Goal: Task Accomplishment & Management: Use online tool/utility

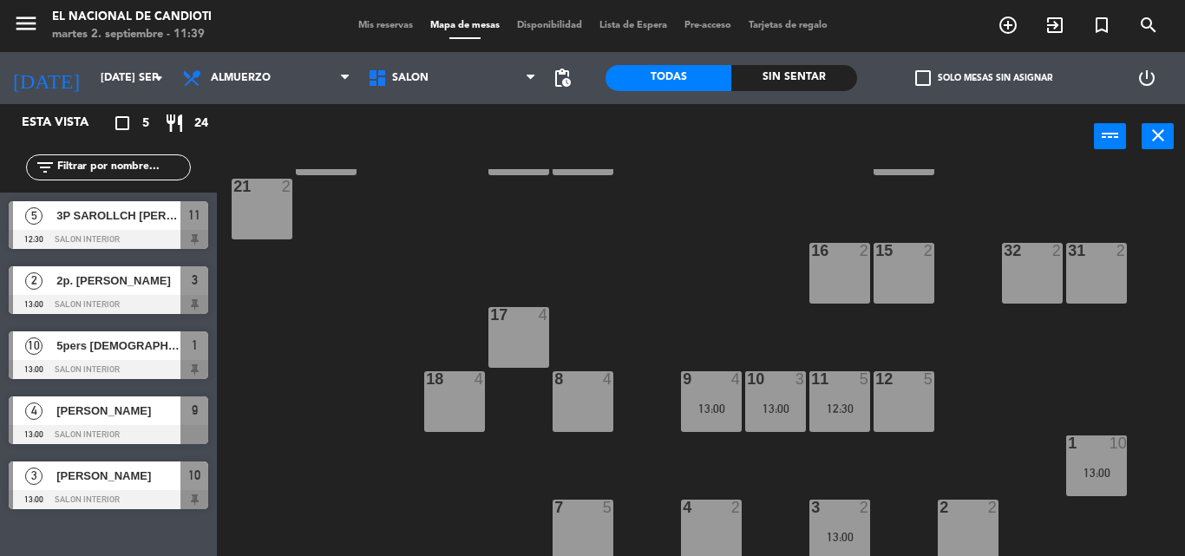
scroll to position [218, 0]
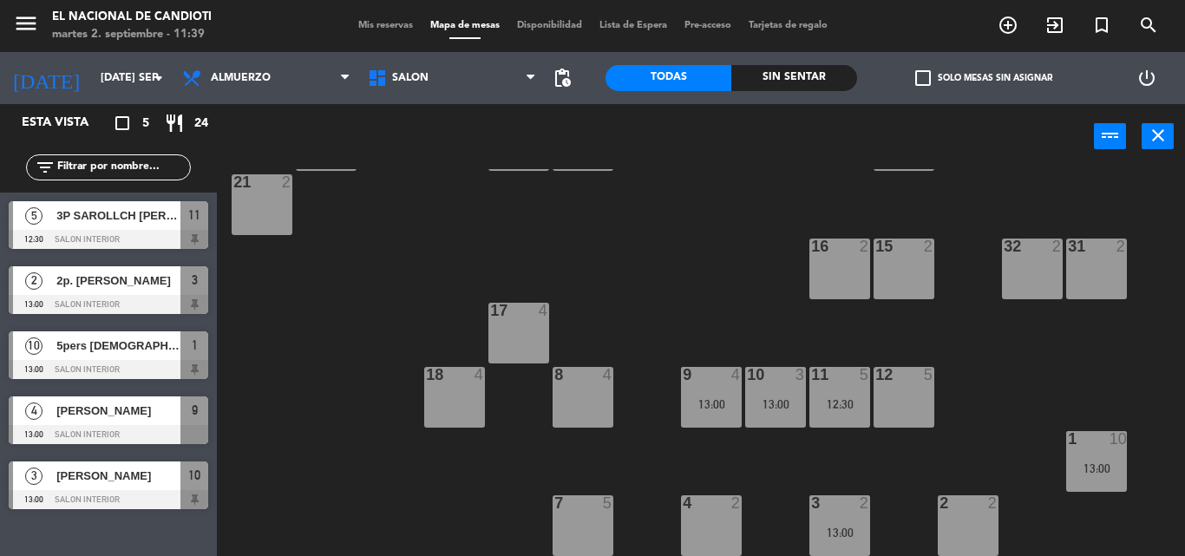
click at [897, 402] on div "12 5" at bounding box center [903, 397] width 61 height 61
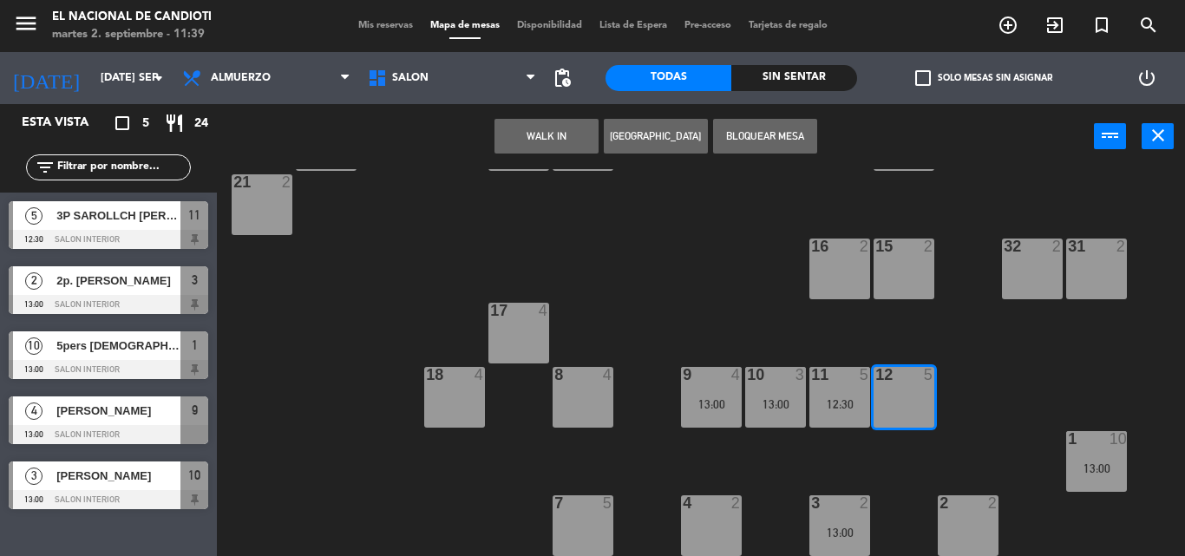
click at [629, 127] on button "[GEOGRAPHIC_DATA]" at bounding box center [656, 136] width 104 height 35
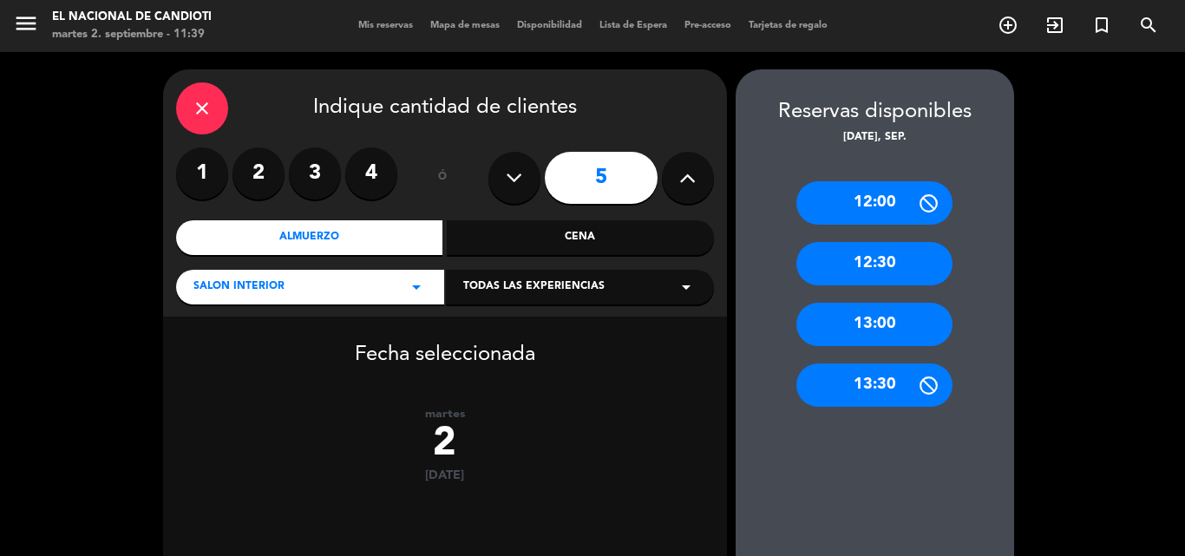
click at [910, 311] on div "13:00" at bounding box center [874, 324] width 156 height 43
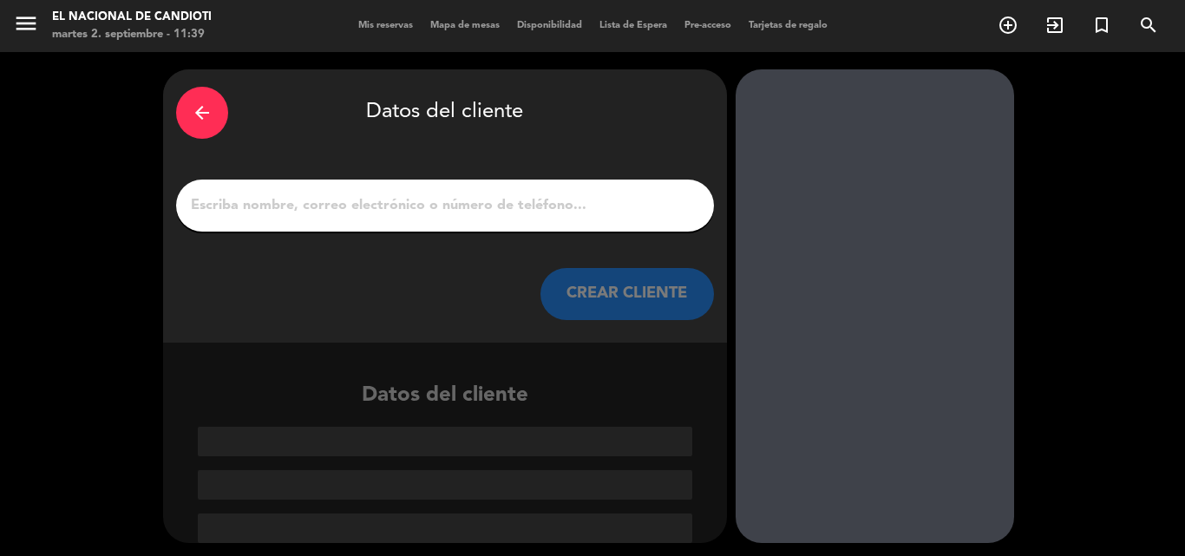
click at [460, 207] on input "1" at bounding box center [445, 205] width 512 height 24
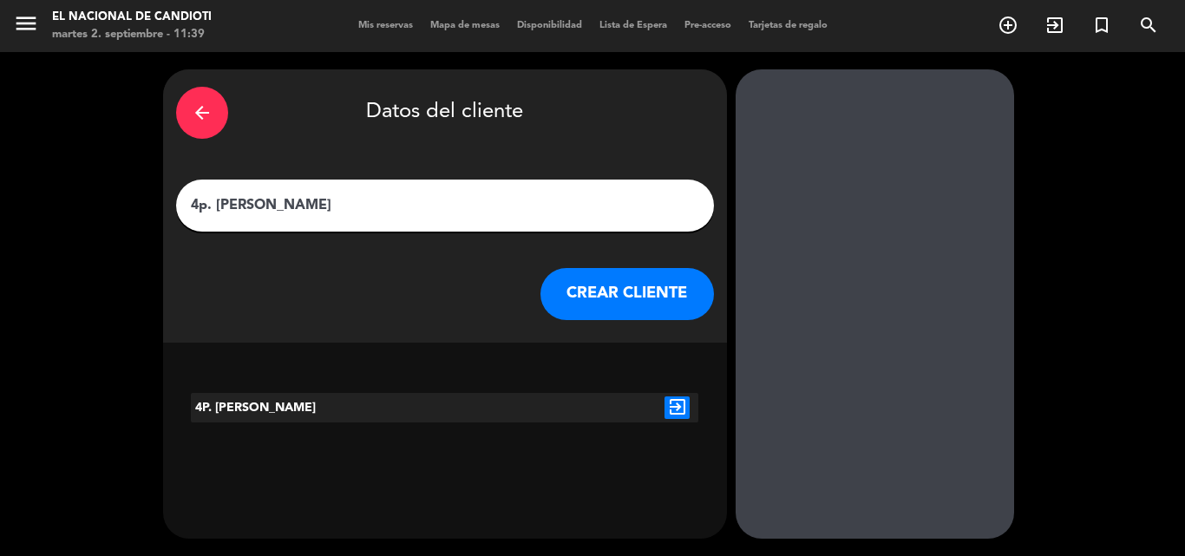
type input "4p. [PERSON_NAME]"
click at [581, 295] on button "CREAR CLIENTE" at bounding box center [626, 294] width 173 height 52
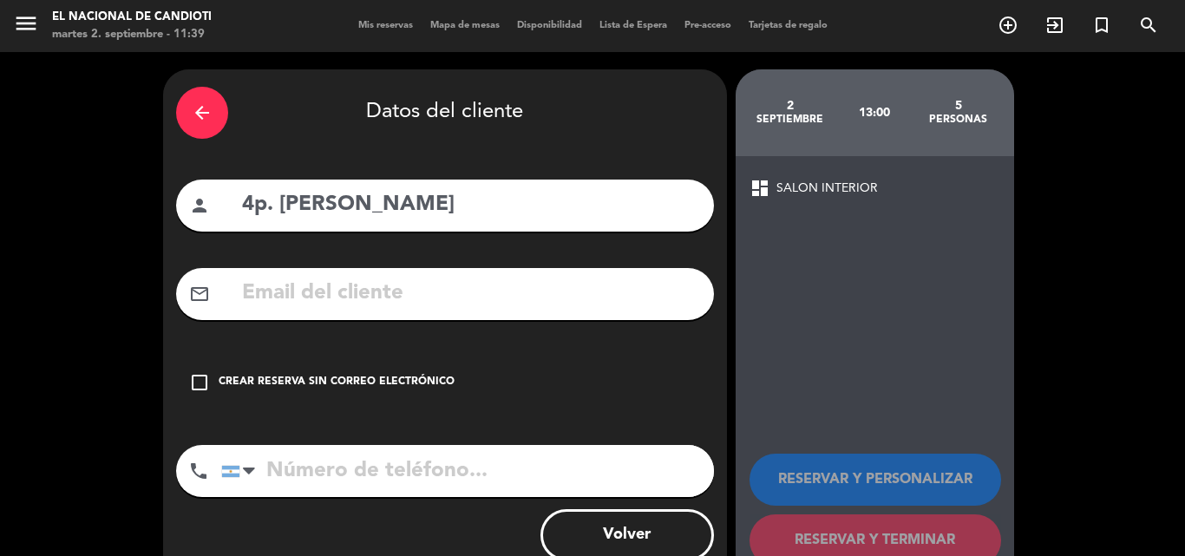
click at [345, 385] on div "Crear reserva sin correo electrónico" at bounding box center [337, 382] width 236 height 17
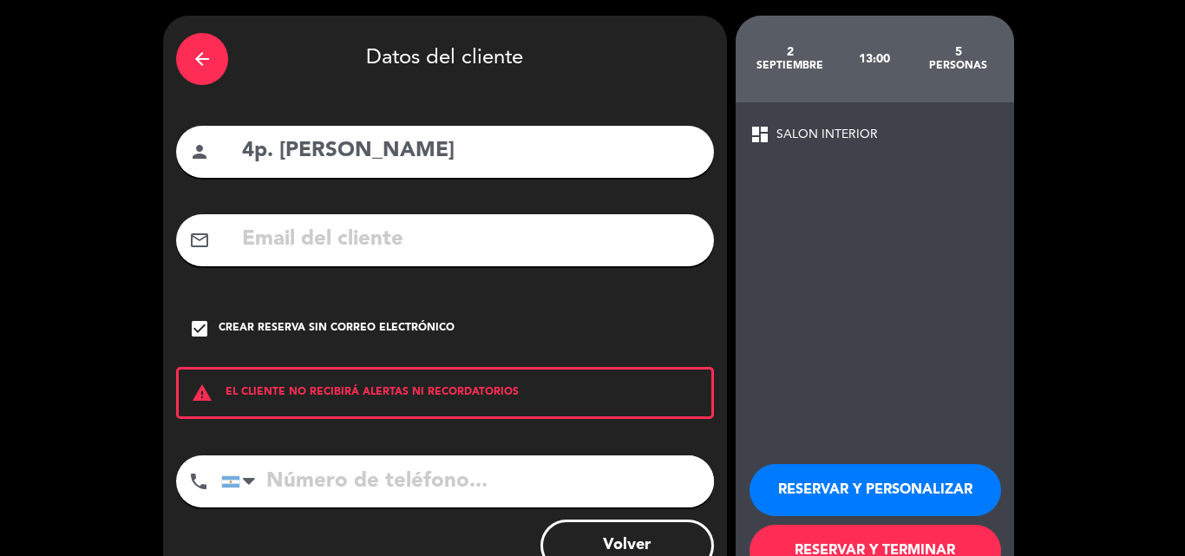
scroll to position [113, 0]
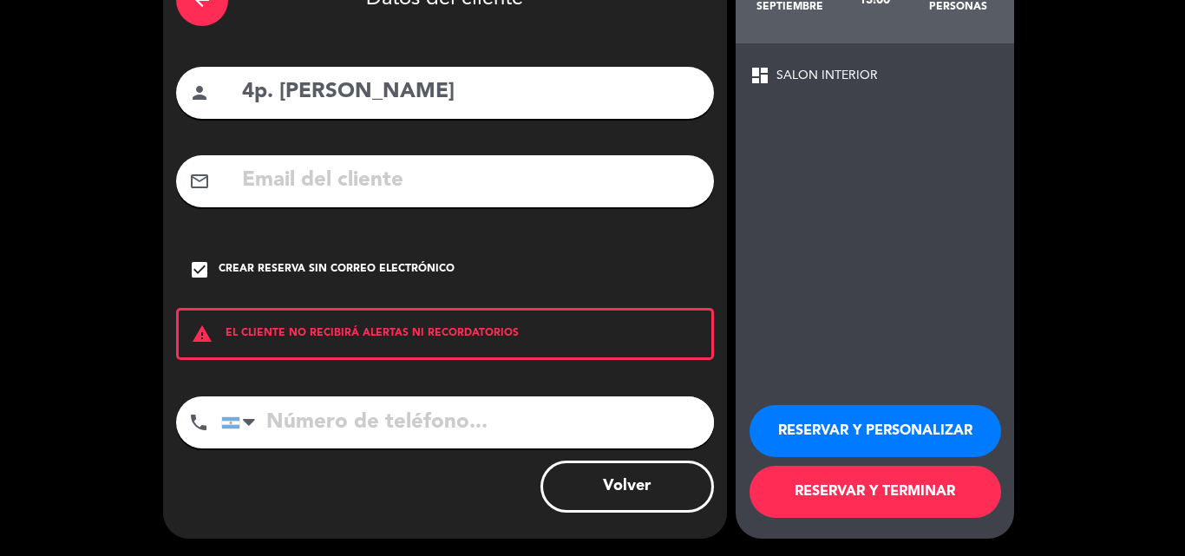
click at [918, 501] on button "RESERVAR Y TERMINAR" at bounding box center [875, 492] width 252 height 52
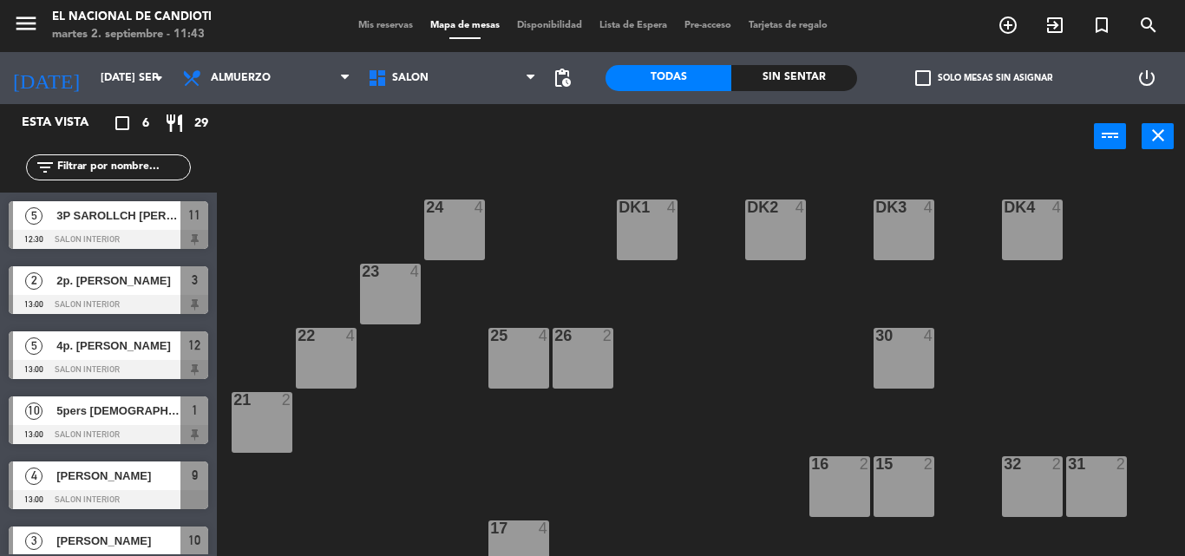
click at [371, 433] on div "24 4 DK1 4 DK2 4 DK3 4 DK4 4 23 4 22 4 25 4 26 2 30 4 21 2 16 2 15 2 32 2 31 2 …" at bounding box center [707, 362] width 956 height 387
click at [154, 79] on icon "arrow_drop_down" at bounding box center [158, 78] width 21 height 21
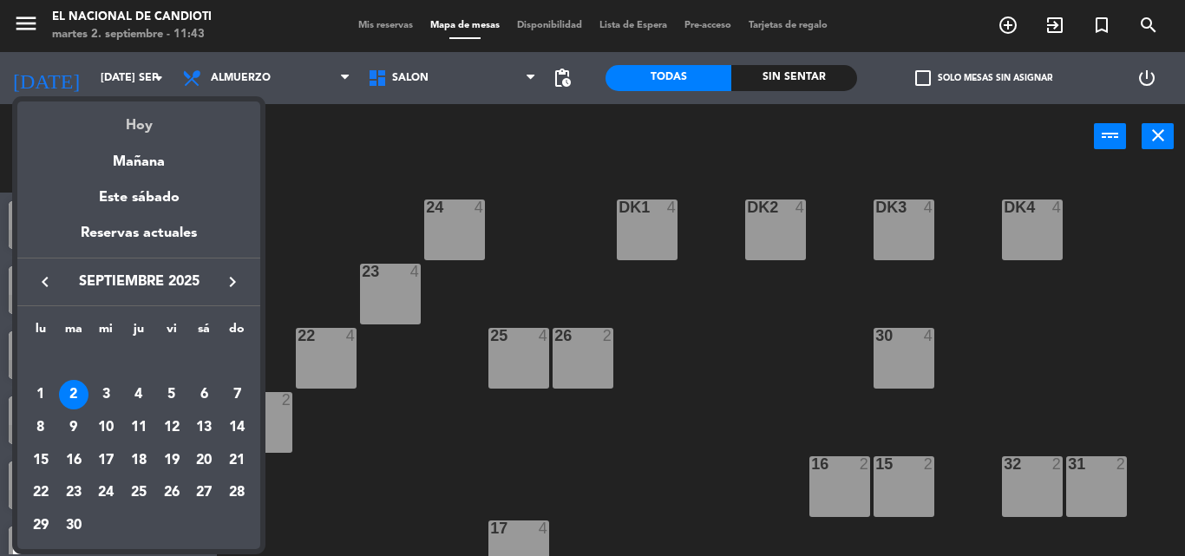
click at [153, 128] on div "Hoy" at bounding box center [138, 119] width 243 height 36
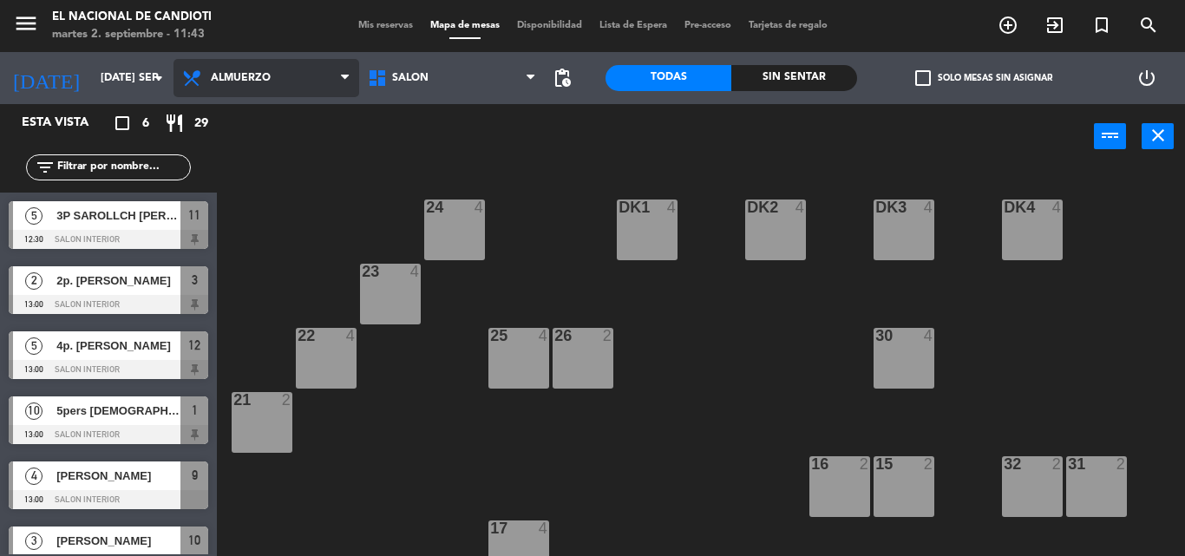
click at [259, 79] on span "Almuerzo" at bounding box center [241, 78] width 60 height 12
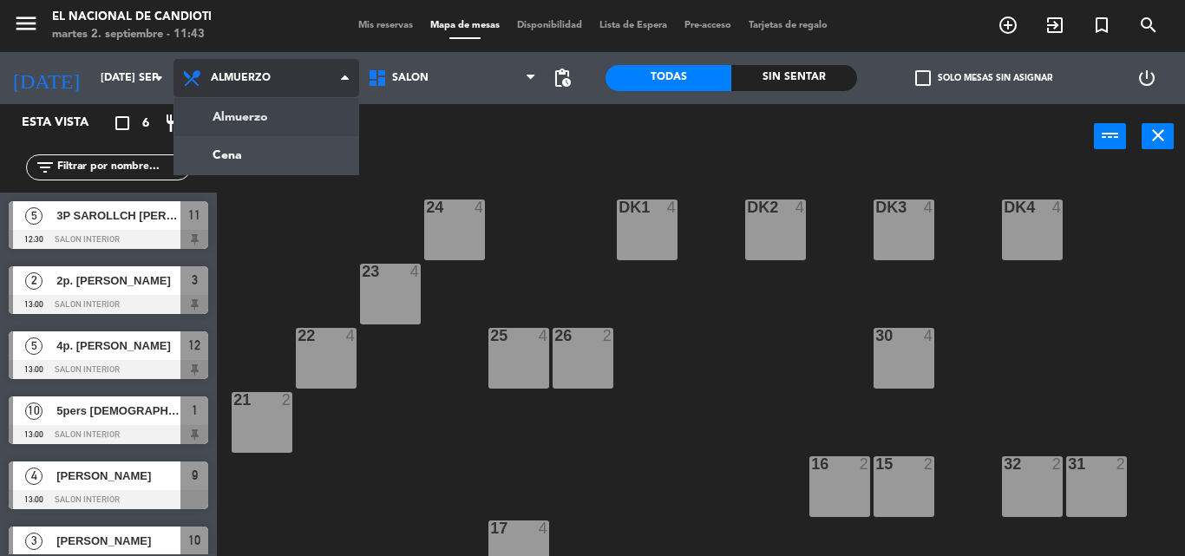
click at [278, 119] on ng-component "menu El Nacional de Candioti martes 2. septiembre - 11:43 Mis reservas Mapa de …" at bounding box center [592, 278] width 1185 height 556
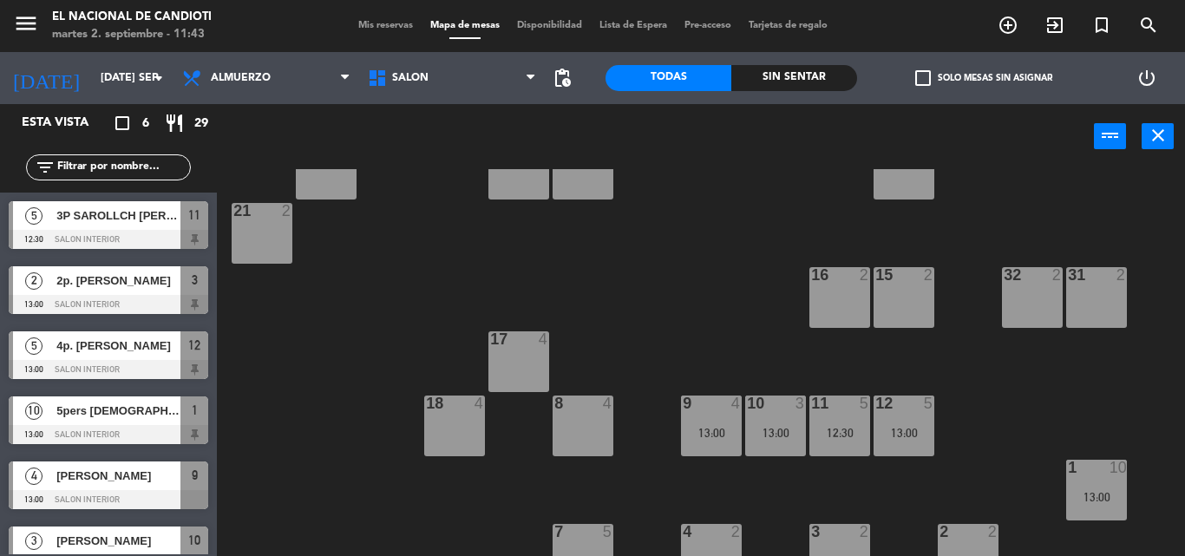
scroll to position [218, 0]
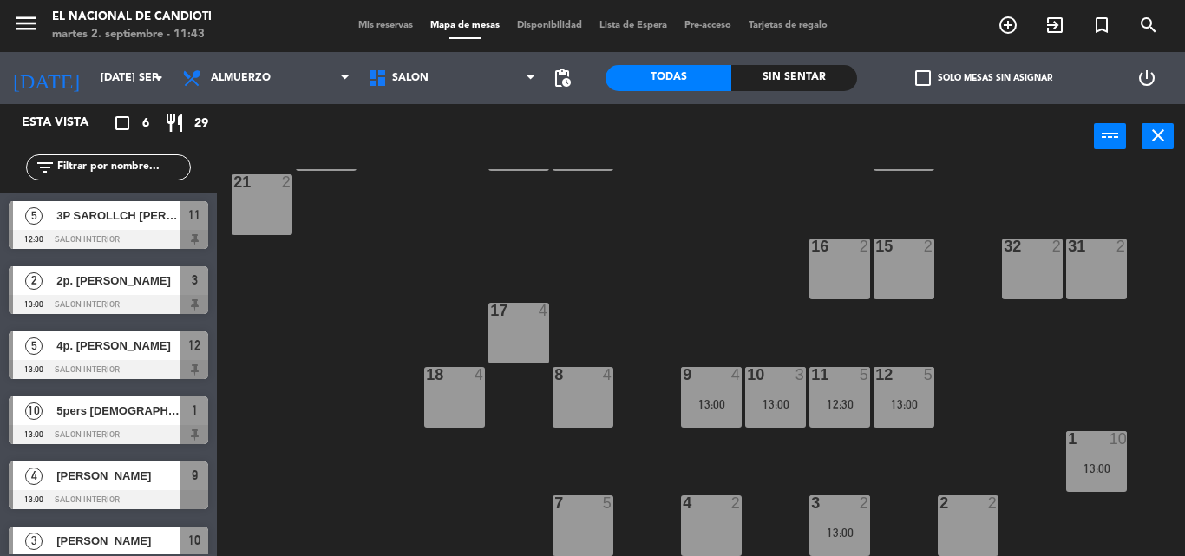
click at [711, 526] on div "4 2" at bounding box center [711, 525] width 61 height 61
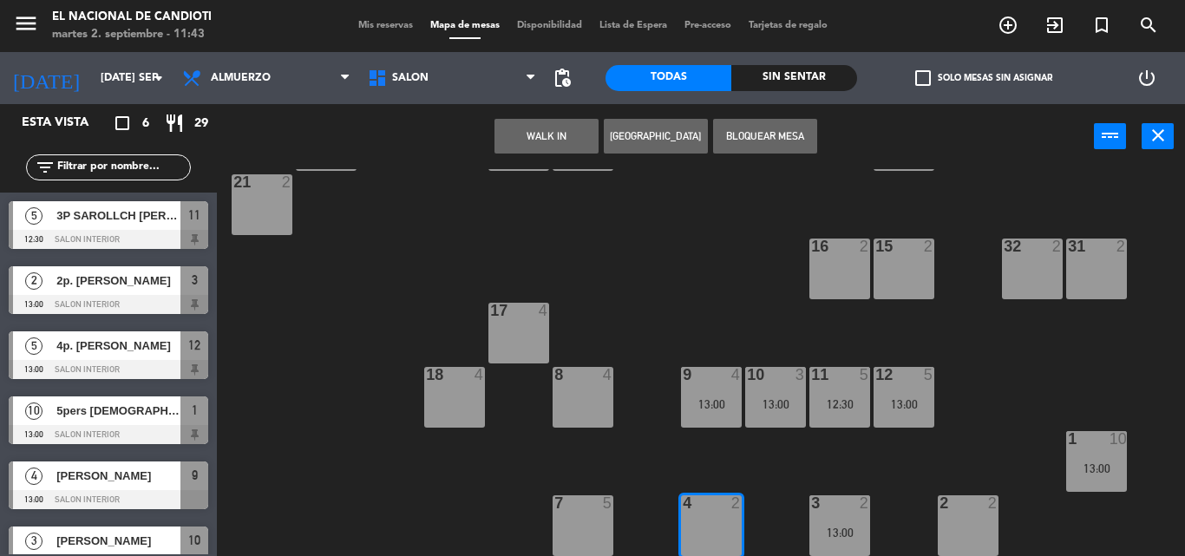
click at [654, 142] on button "[GEOGRAPHIC_DATA]" at bounding box center [656, 136] width 104 height 35
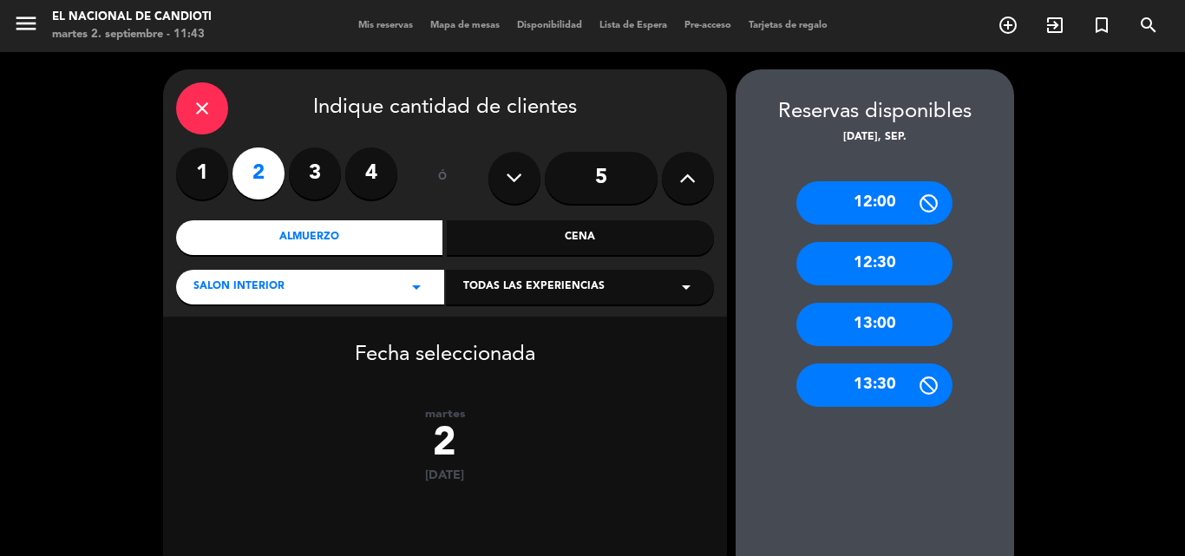
click at [886, 329] on div "13:00" at bounding box center [874, 324] width 156 height 43
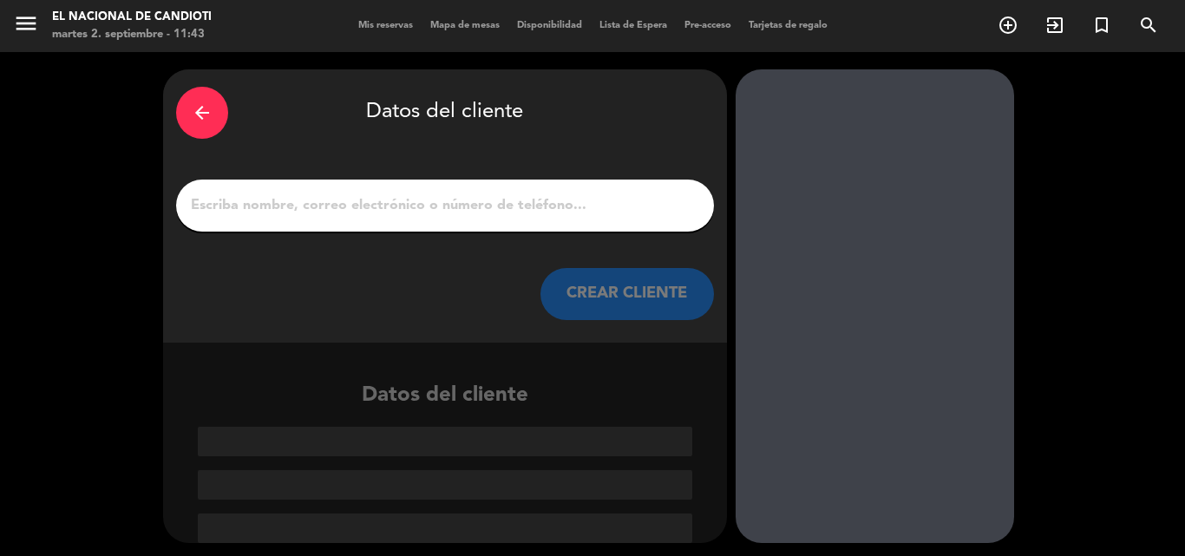
click at [436, 209] on input "1" at bounding box center [445, 205] width 512 height 24
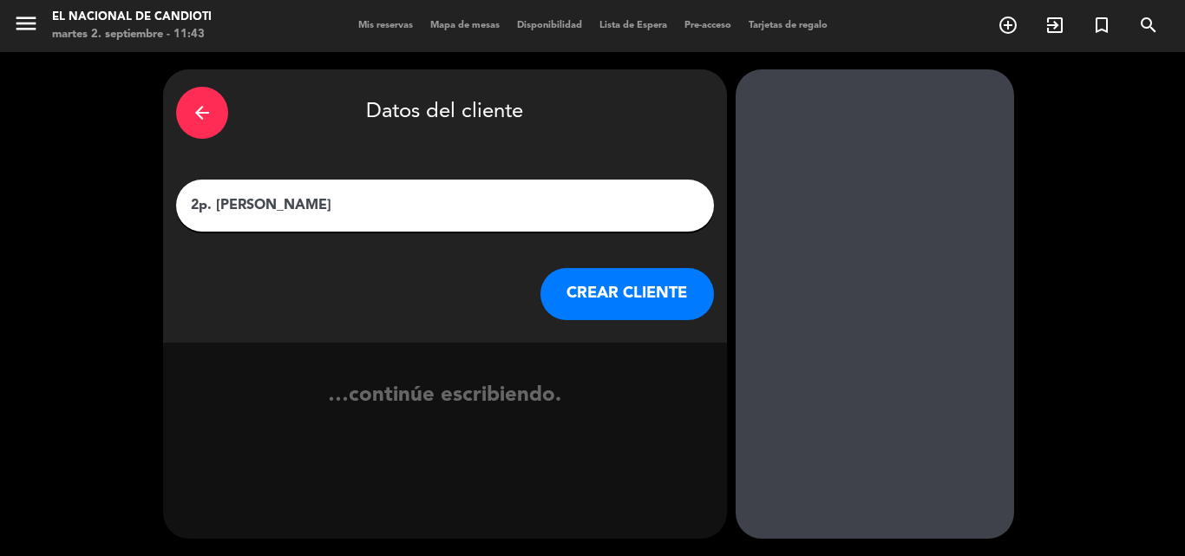
type input "2p. [PERSON_NAME]"
click at [612, 289] on button "CREAR CLIENTE" at bounding box center [626, 294] width 173 height 52
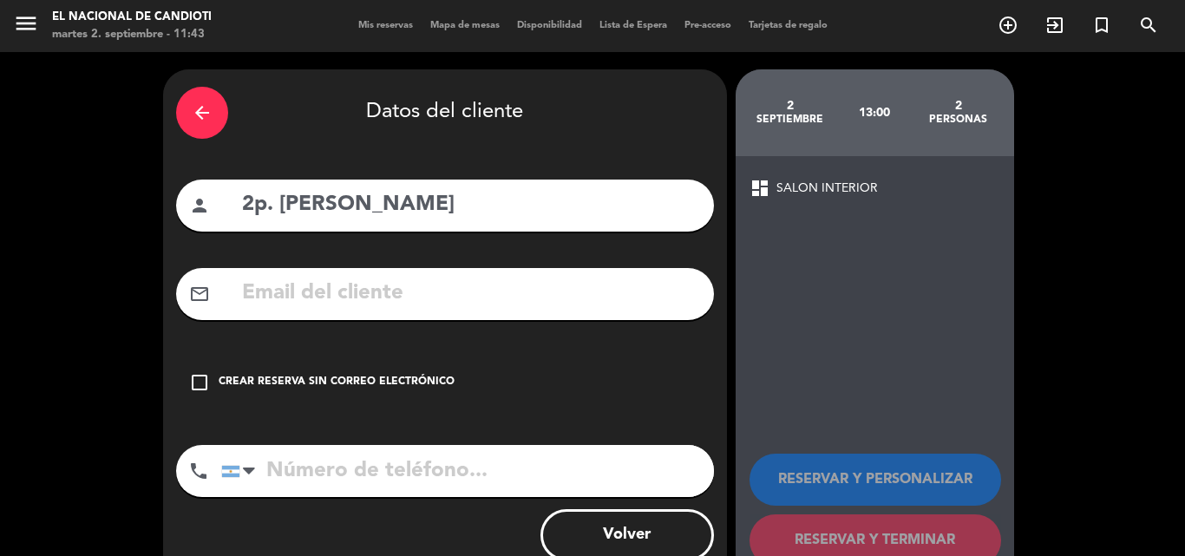
click at [206, 375] on icon "check_box_outline_blank" at bounding box center [199, 382] width 21 height 21
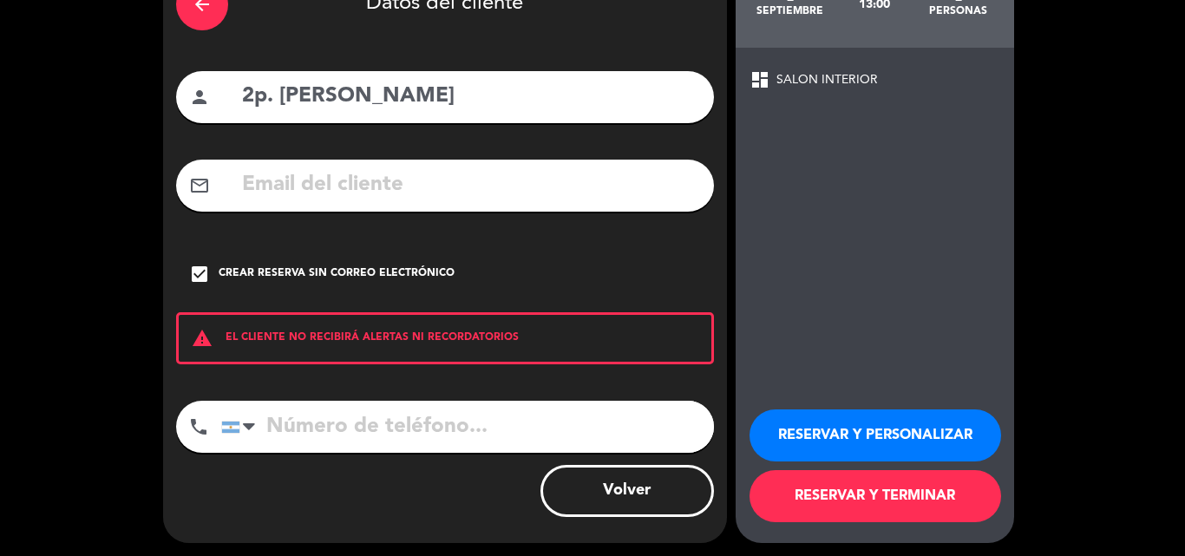
scroll to position [113, 0]
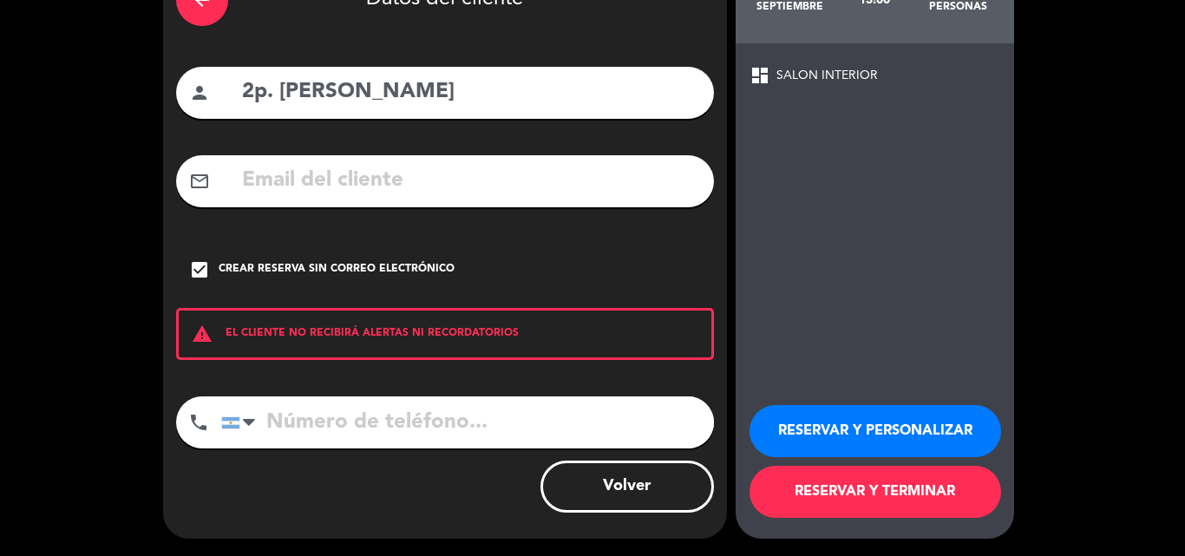
click at [909, 500] on button "RESERVAR Y TERMINAR" at bounding box center [875, 492] width 252 height 52
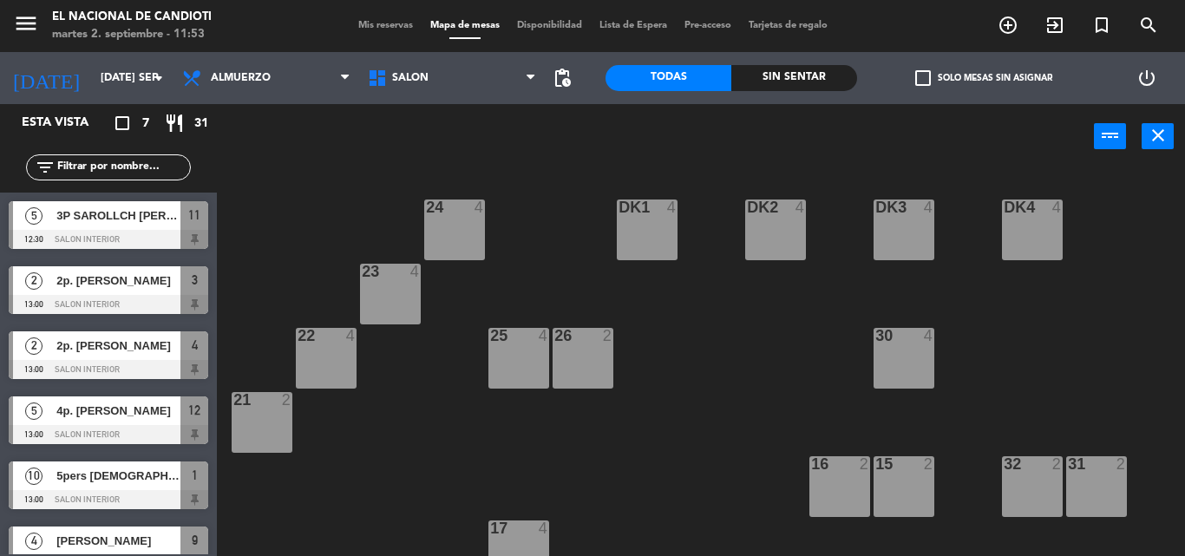
click at [136, 214] on span "3P SAROLLCH [PERSON_NAME]" at bounding box center [118, 215] width 124 height 18
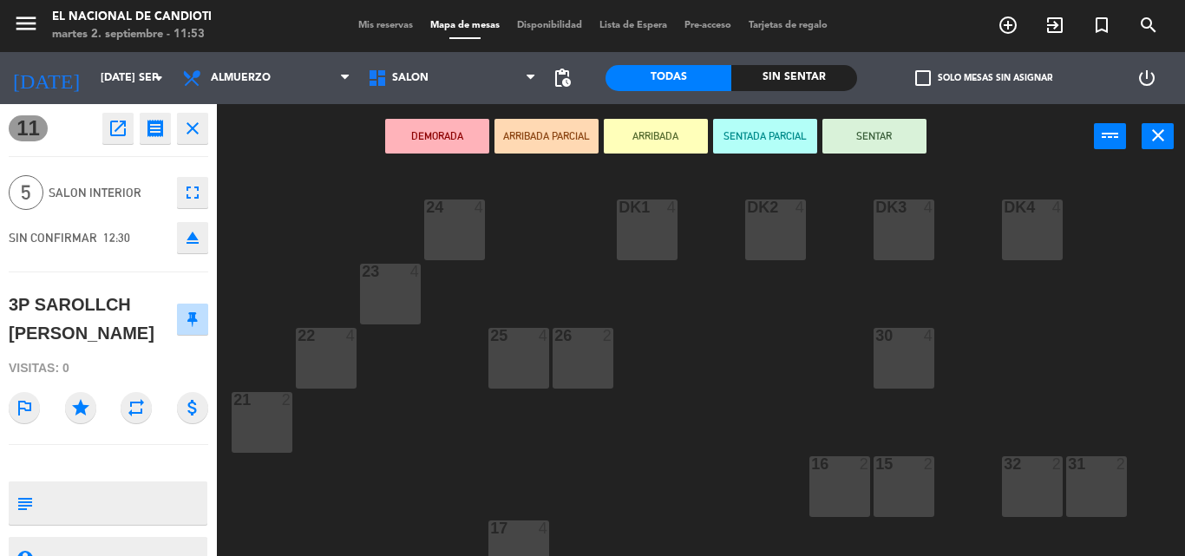
click at [279, 216] on div "24 4 DK1 4 DK2 4 DK3 4 DK4 4 23 4 22 4 25 4 26 2 30 4 21 2 16 2 15 2 32 2 31 2 …" at bounding box center [707, 362] width 956 height 387
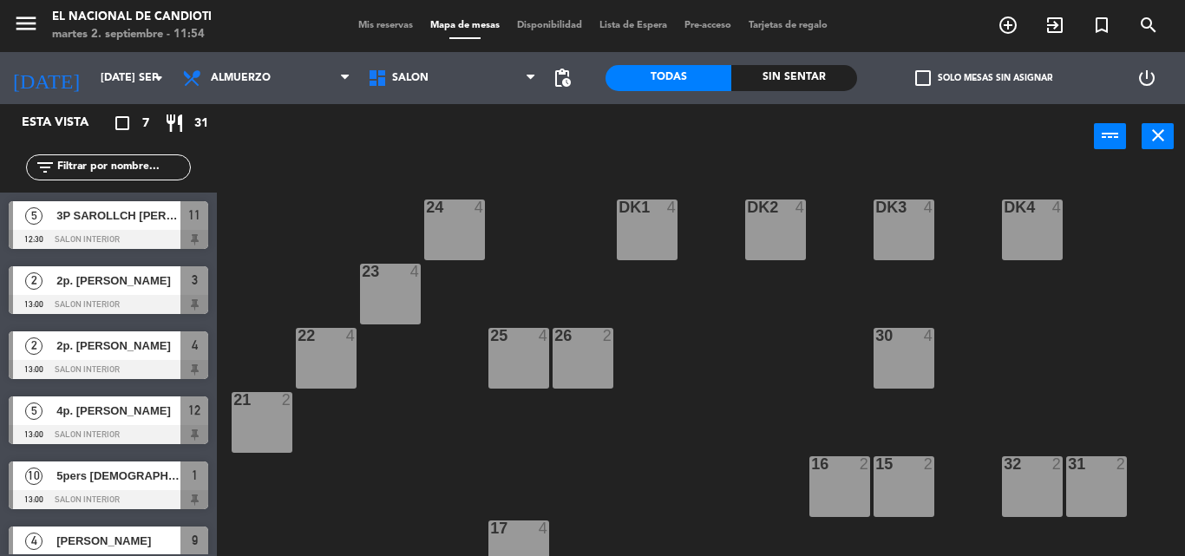
click at [734, 461] on div "24 4 DK1 4 DK2 4 DK3 4 DK4 4 23 4 22 4 25 4 26 2 30 4 21 2 16 2 15 2 32 2 31 2 …" at bounding box center [707, 362] width 956 height 387
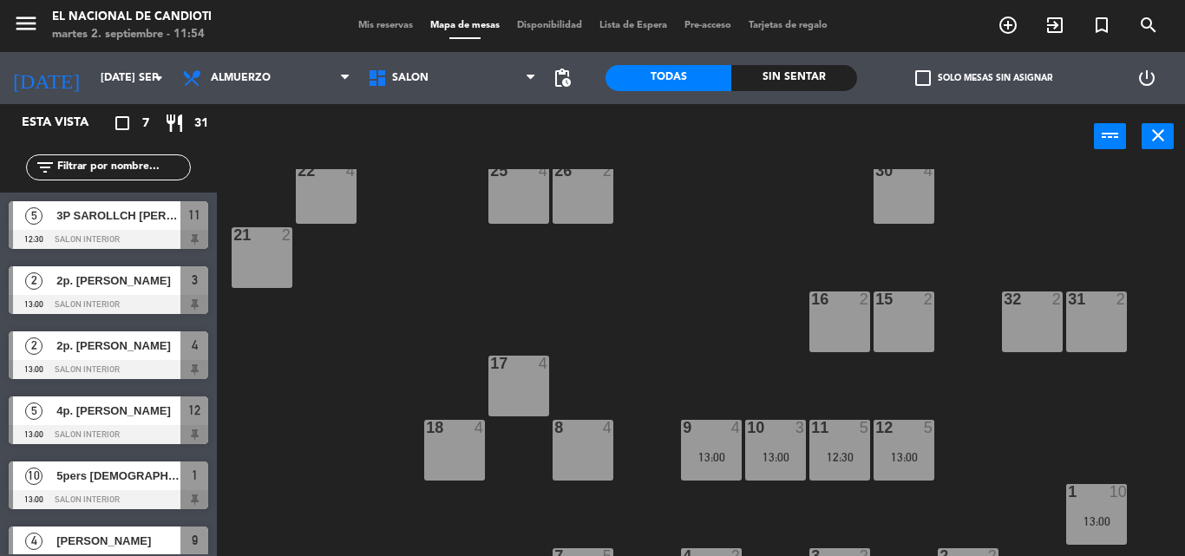
scroll to position [218, 0]
